Goal: Information Seeking & Learning: Learn about a topic

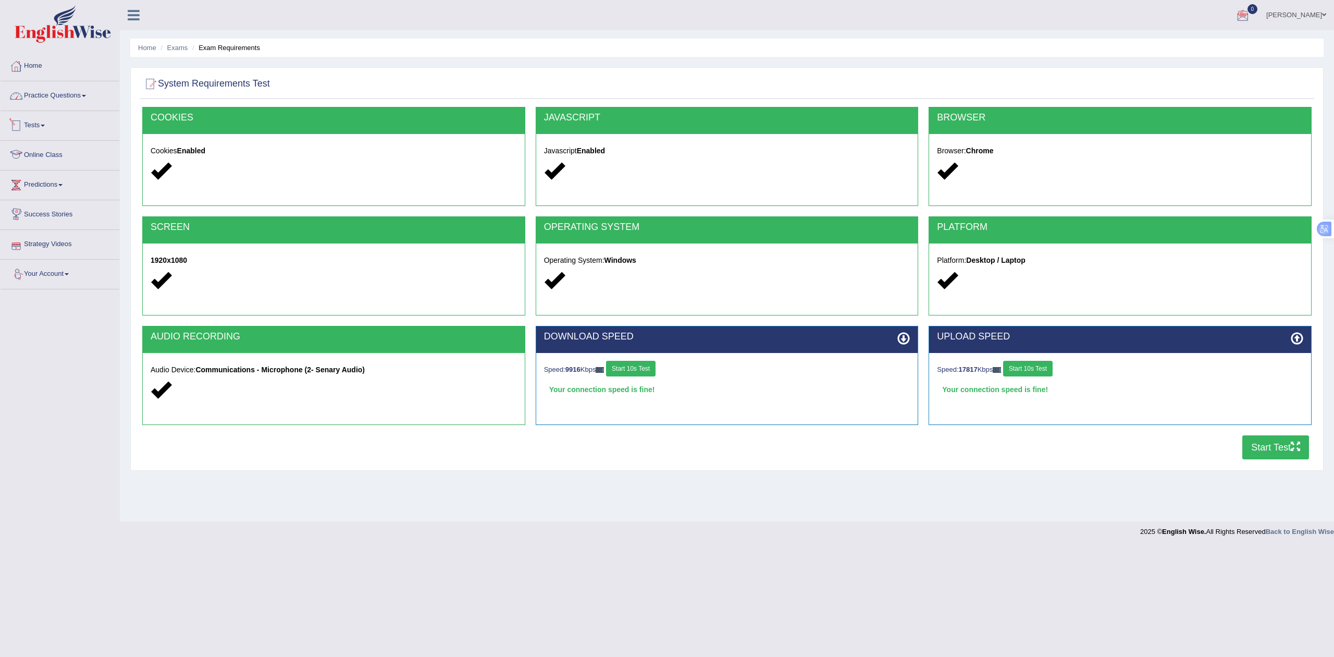
click at [64, 96] on link "Practice Questions" at bounding box center [60, 94] width 119 height 26
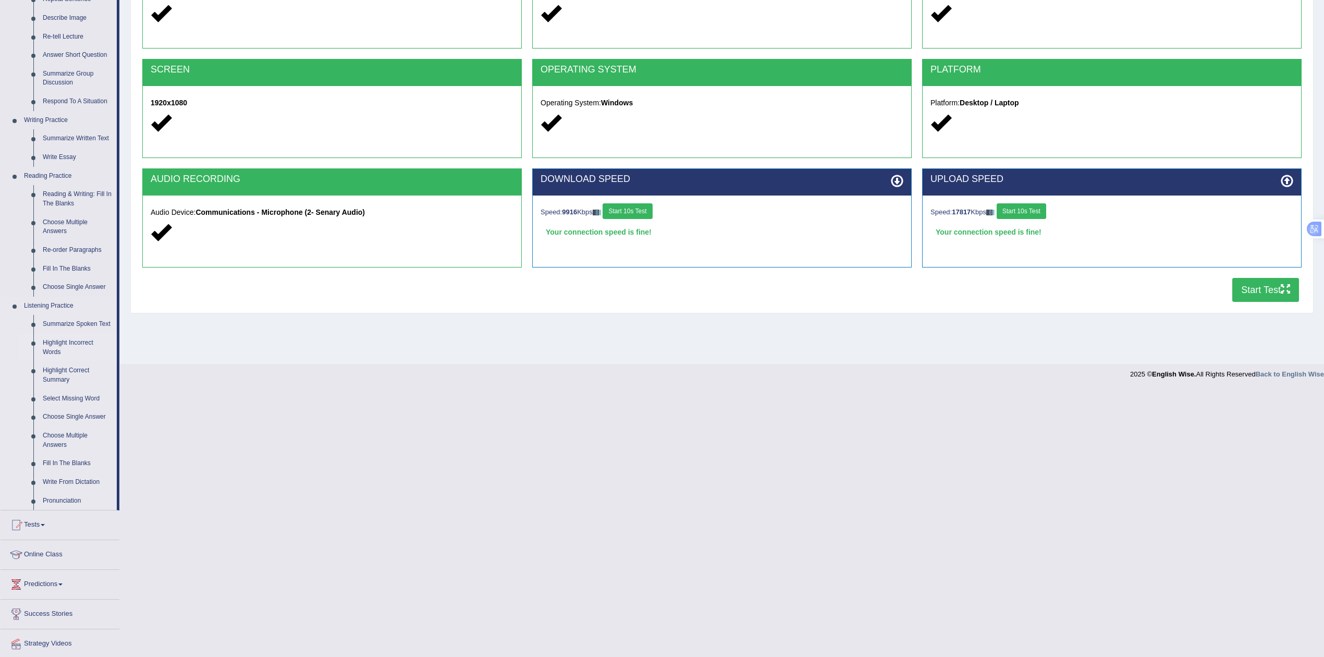
scroll to position [186, 0]
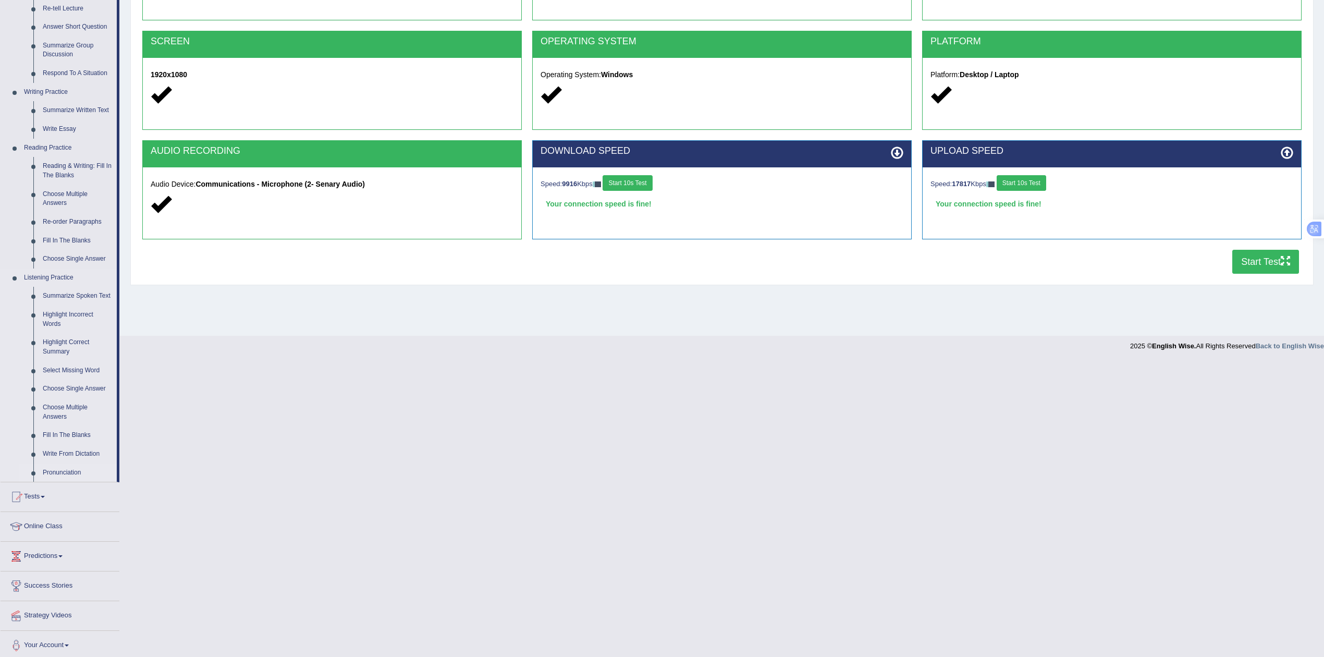
click at [61, 472] on link "Pronunciation" at bounding box center [77, 472] width 79 height 19
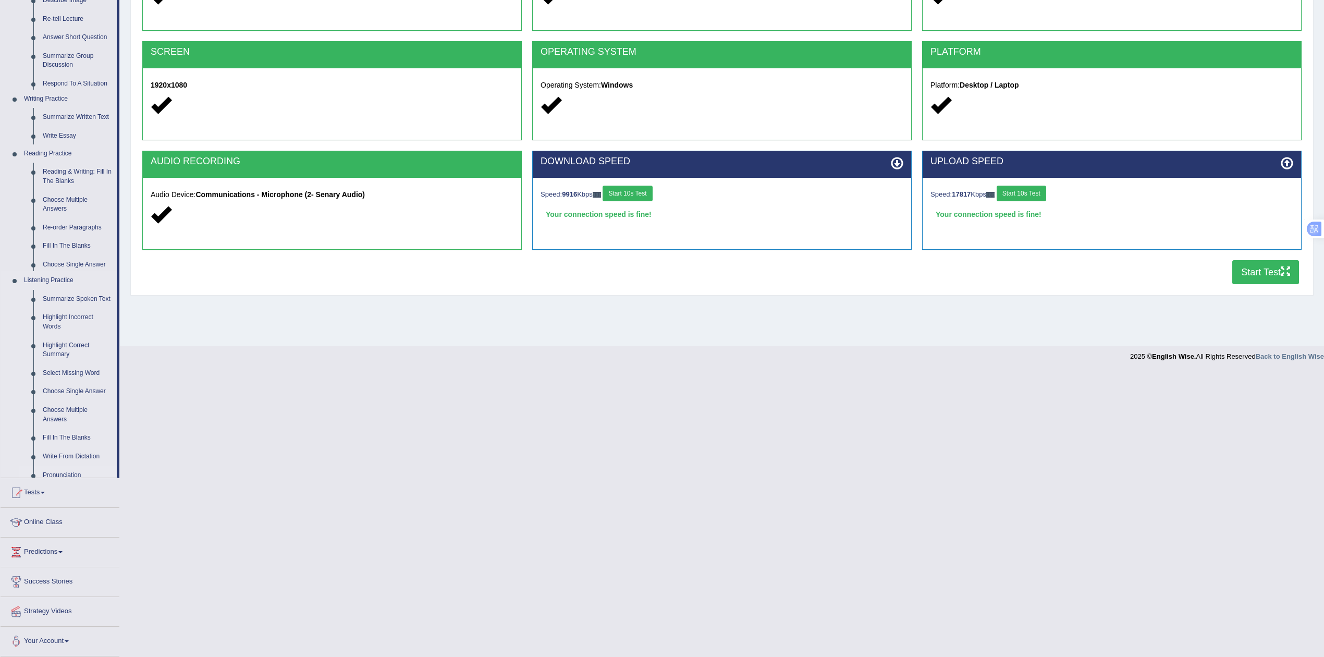
scroll to position [3, 0]
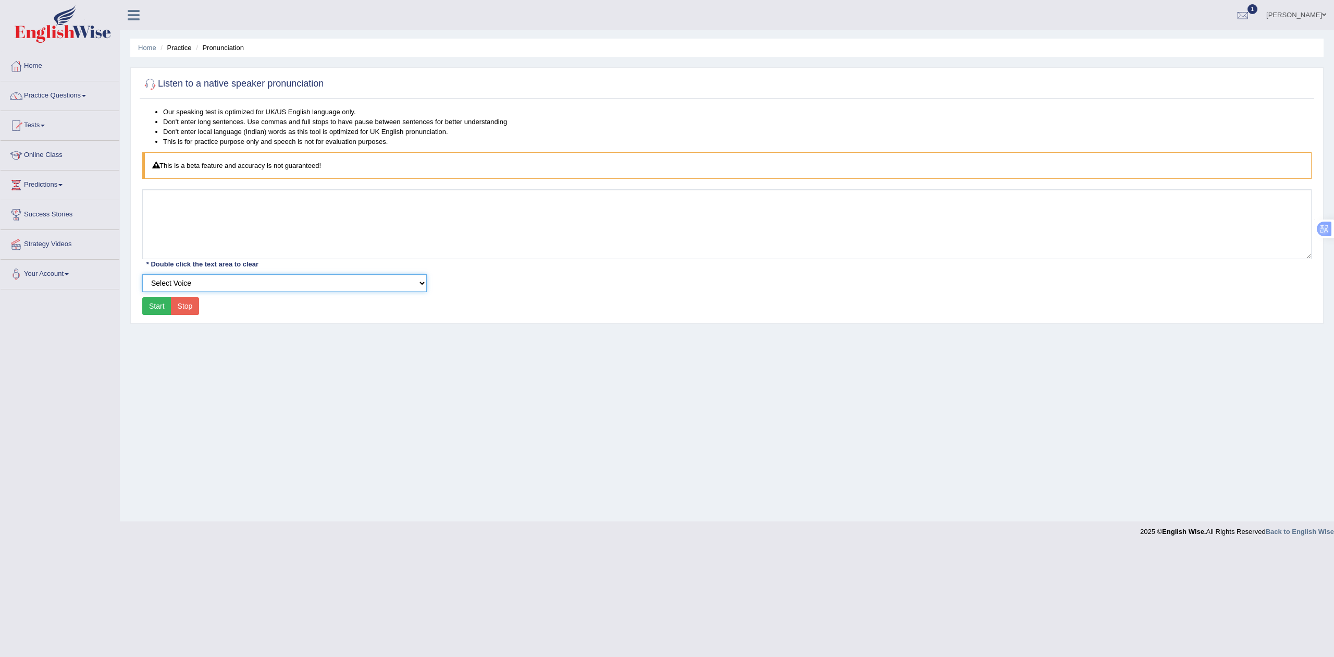
click at [236, 290] on select "Select Voice UK English [DEMOGRAPHIC_DATA] UK English [DEMOGRAPHIC_DATA]" at bounding box center [284, 283] width 285 height 18
select select "3"
click at [142, 274] on select "Select Voice UK English [DEMOGRAPHIC_DATA] UK English [DEMOGRAPHIC_DATA]" at bounding box center [284, 283] width 285 height 18
click at [158, 307] on button "Start" at bounding box center [156, 306] width 29 height 18
click at [156, 307] on button "Start" at bounding box center [156, 306] width 29 height 18
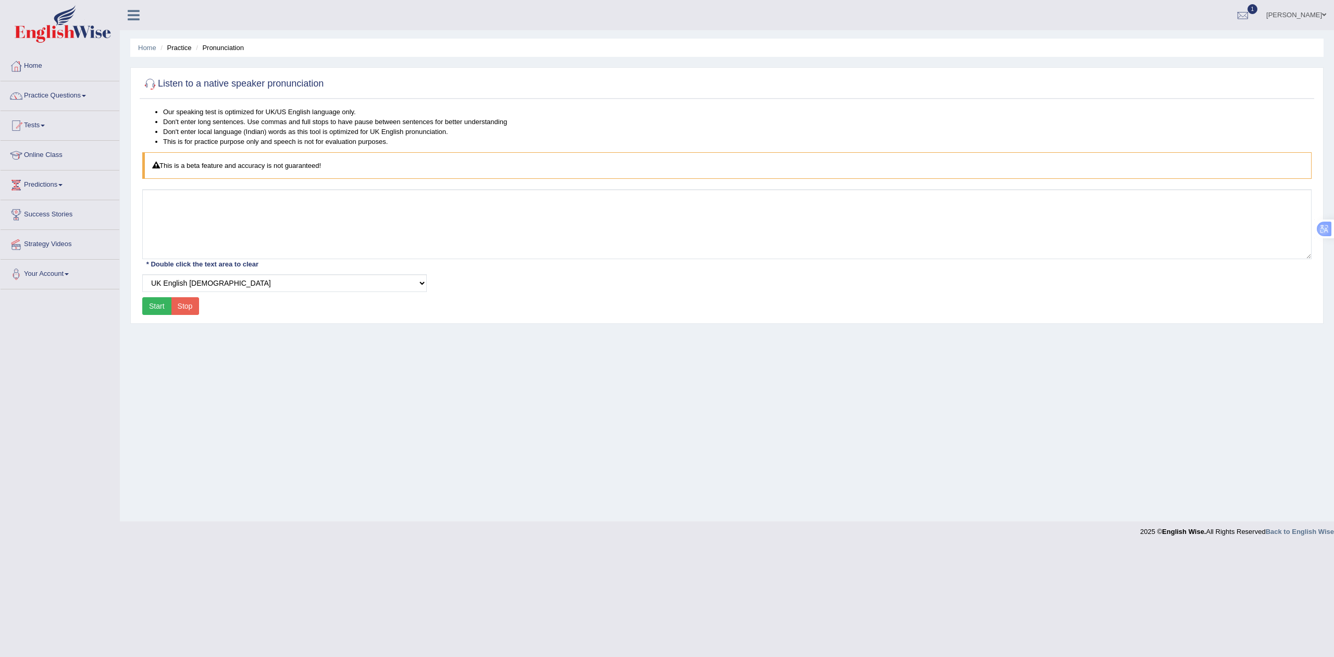
click at [156, 307] on button "Start" at bounding box center [156, 306] width 29 height 18
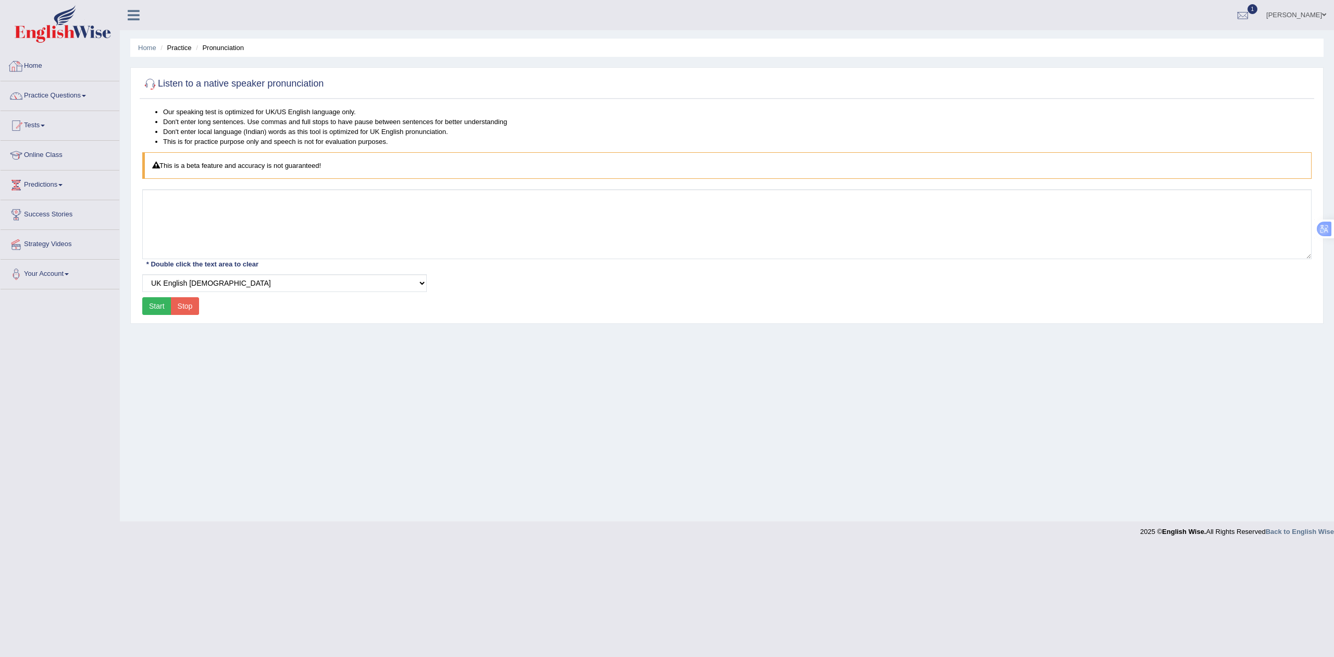
click at [40, 33] on img at bounding box center [63, 24] width 96 height 38
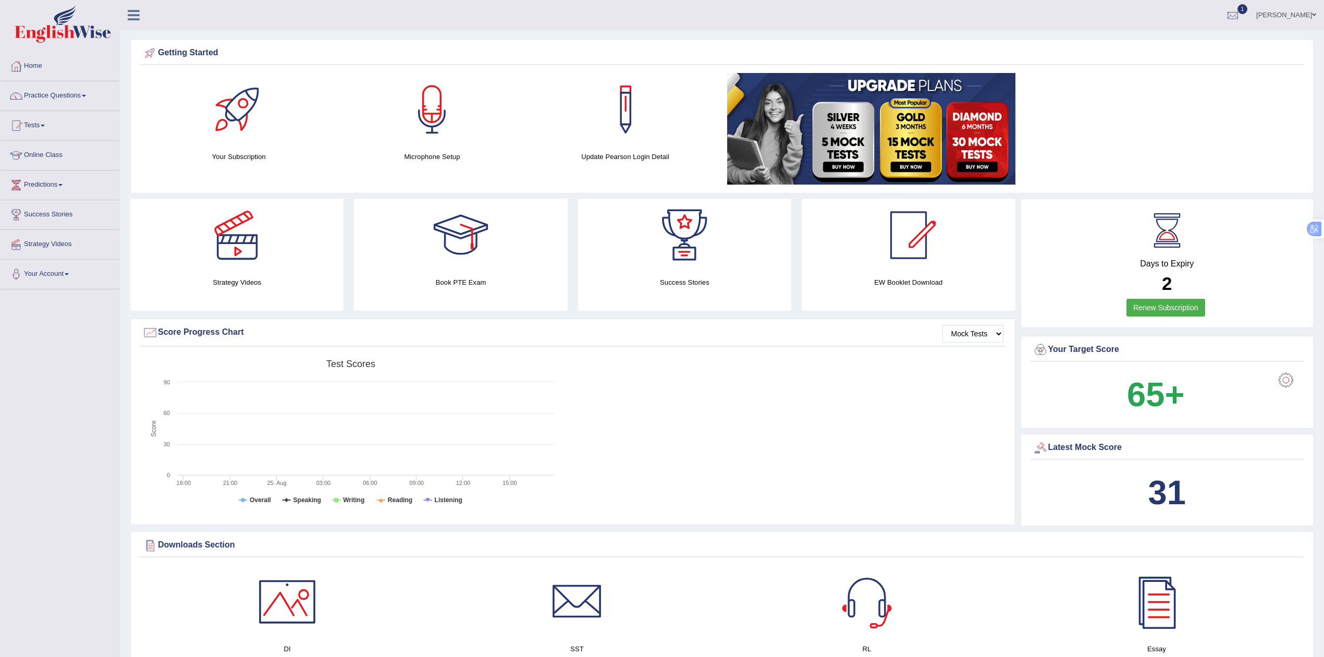
drag, startPoint x: 990, startPoint y: 266, endPoint x: 1008, endPoint y: 259, distance: 19.0
click at [990, 266] on link at bounding box center [907, 235] width 213 height 73
